Goal: Check status

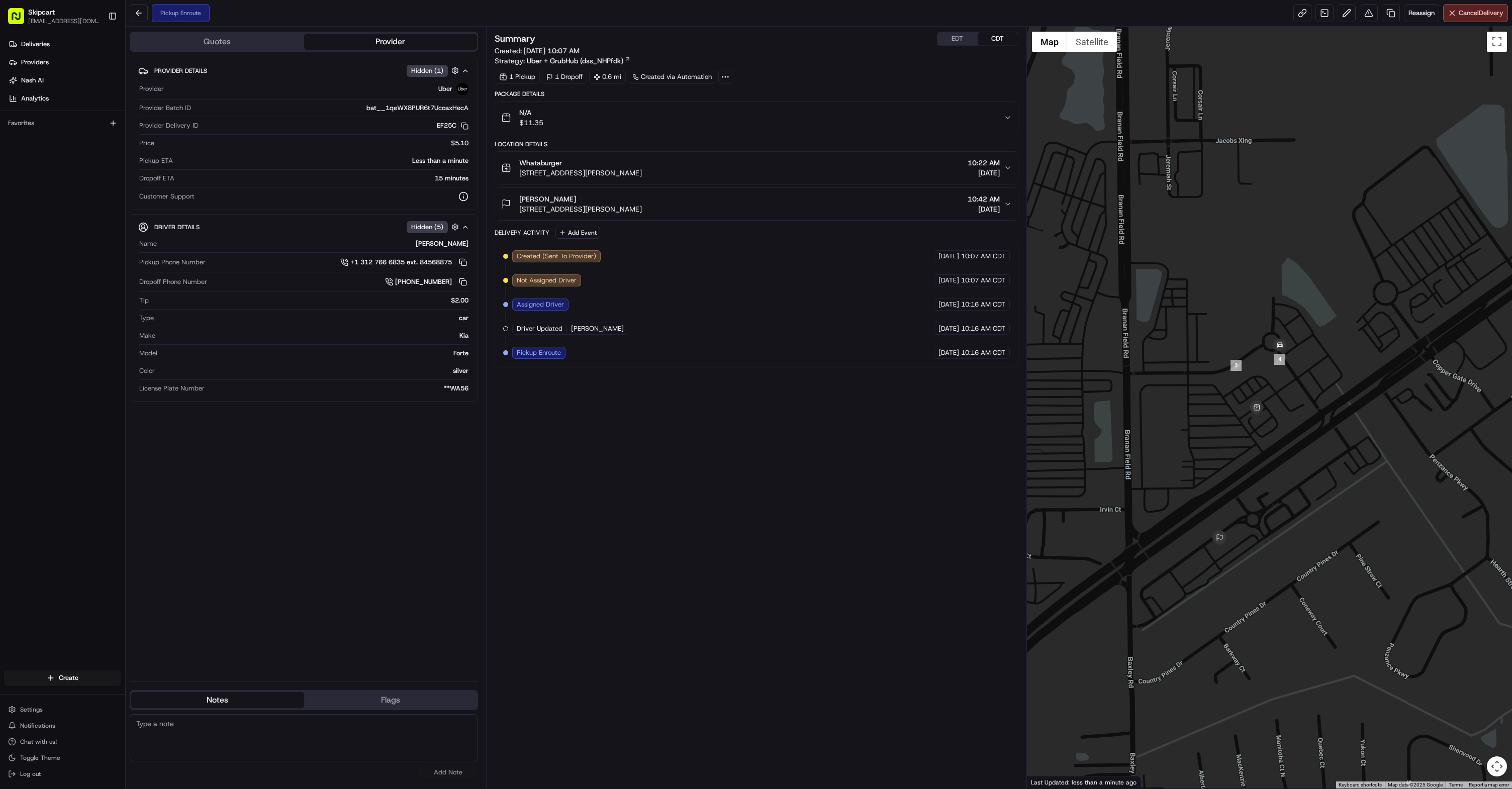
click at [423, 225] on span "Hidden ( 5 )" at bounding box center [428, 227] width 32 height 9
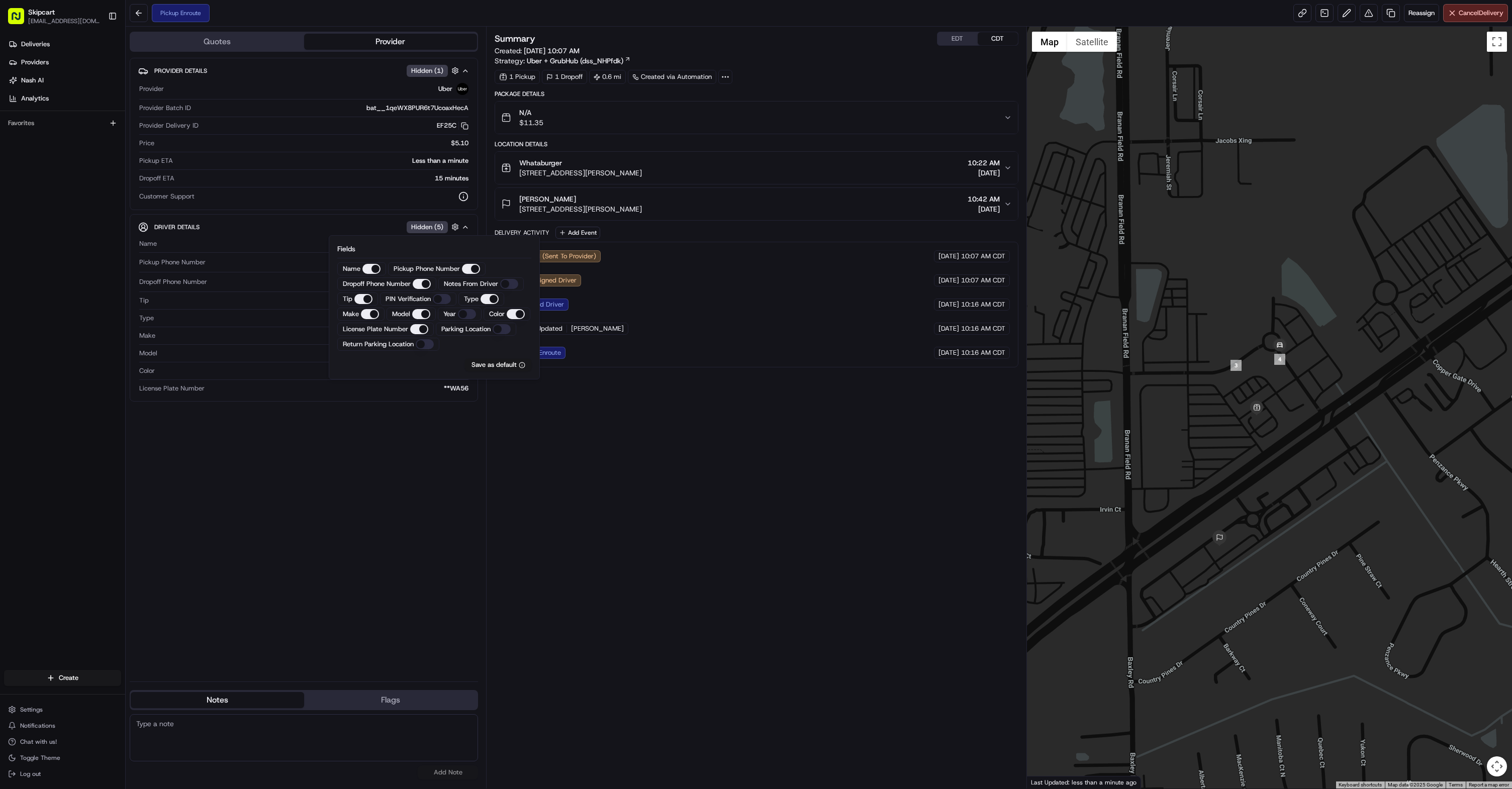
click at [423, 225] on span "Hidden ( 5 )" at bounding box center [428, 227] width 32 height 9
